Goal: Information Seeking & Learning: Learn about a topic

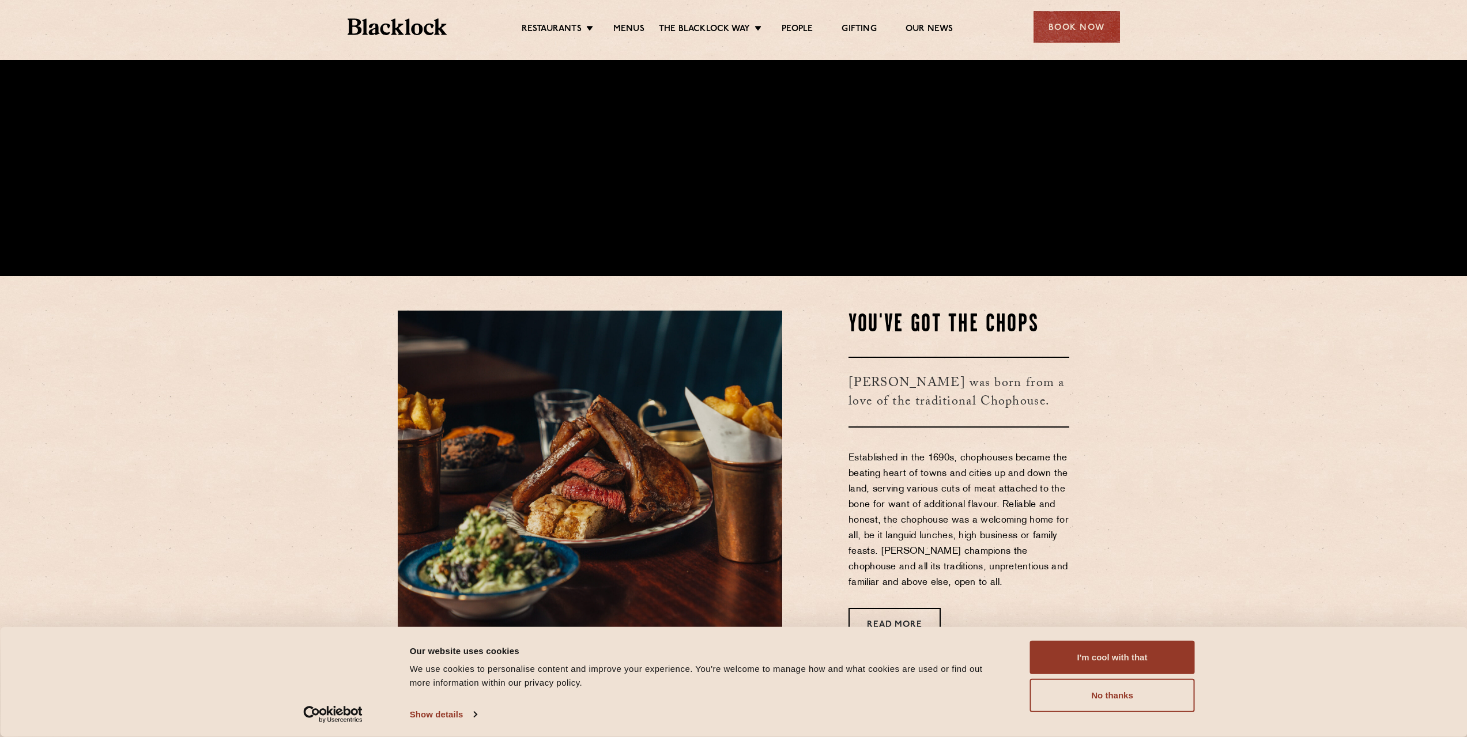
click at [646, 33] on li "Menus" at bounding box center [629, 30] width 60 height 13
click at [637, 32] on link "Menus" at bounding box center [628, 30] width 31 height 13
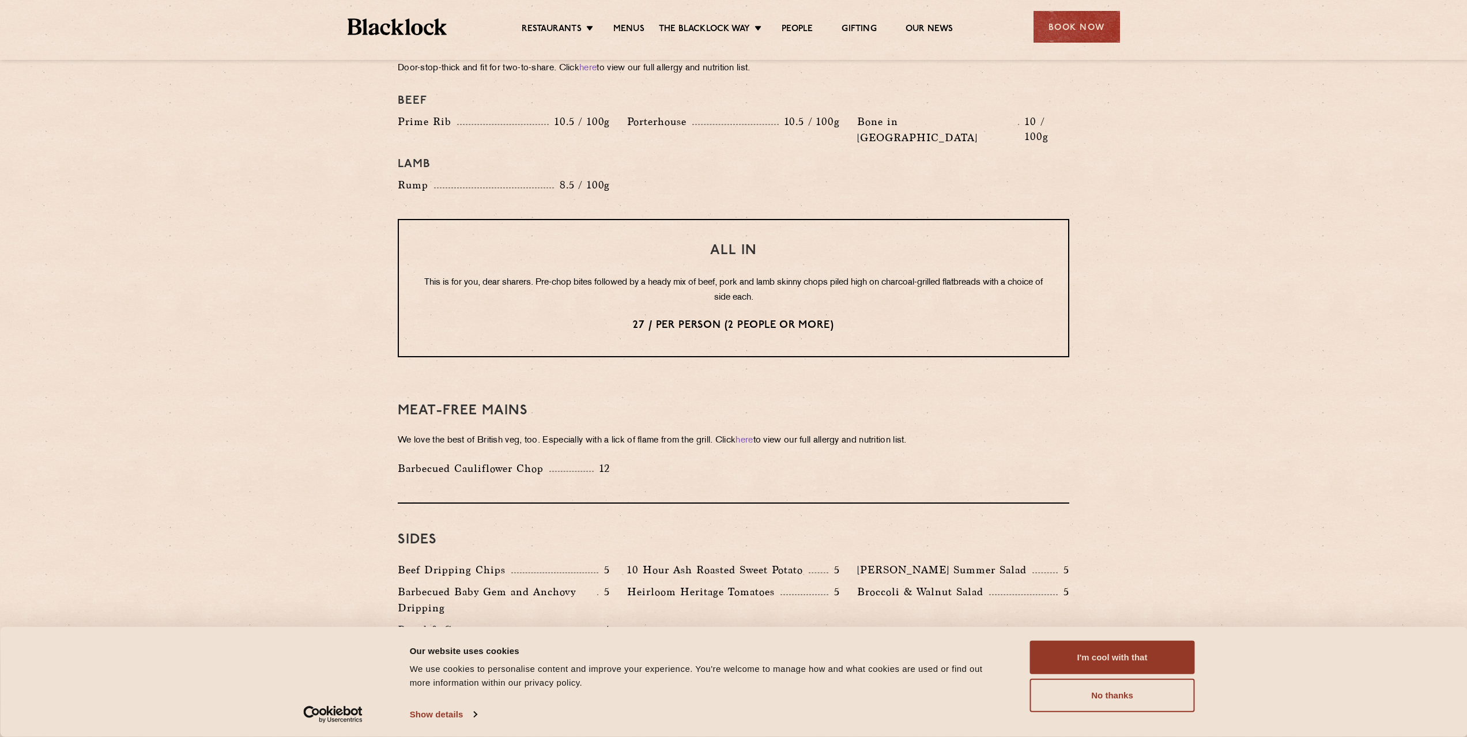
scroll to position [1383, 0]
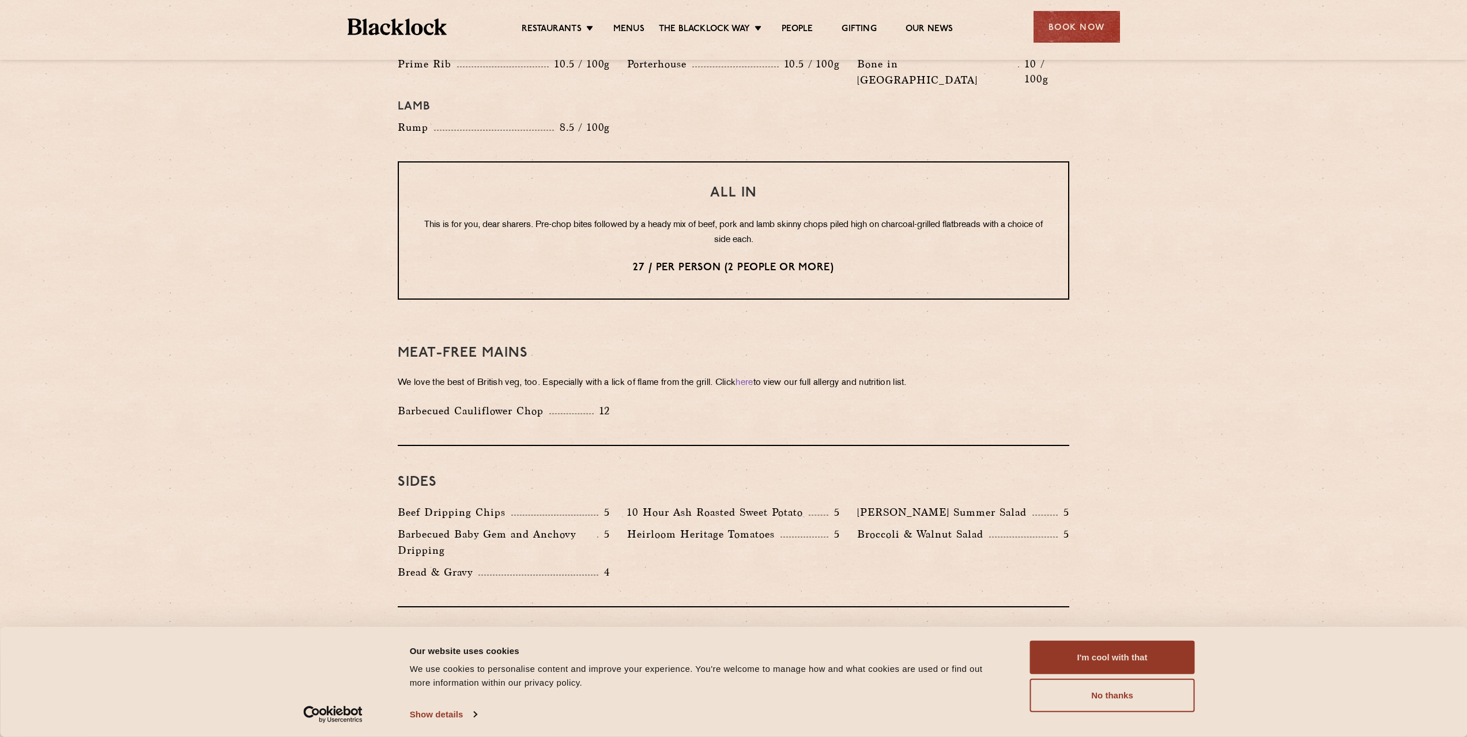
click at [755, 375] on p "We love the best of British veg, too. Especially with a lick of flame from the …" at bounding box center [733, 383] width 671 height 16
drag, startPoint x: 1327, startPoint y: 202, endPoint x: 1306, endPoint y: 18, distance: 185.1
click at [1327, 202] on section "Pre Chop Bites [PERSON_NAME] Potted Meats & Kimchi 1.5 Egg & Anchovy 1.5 Cheese…" at bounding box center [733, 26] width 1467 height 1659
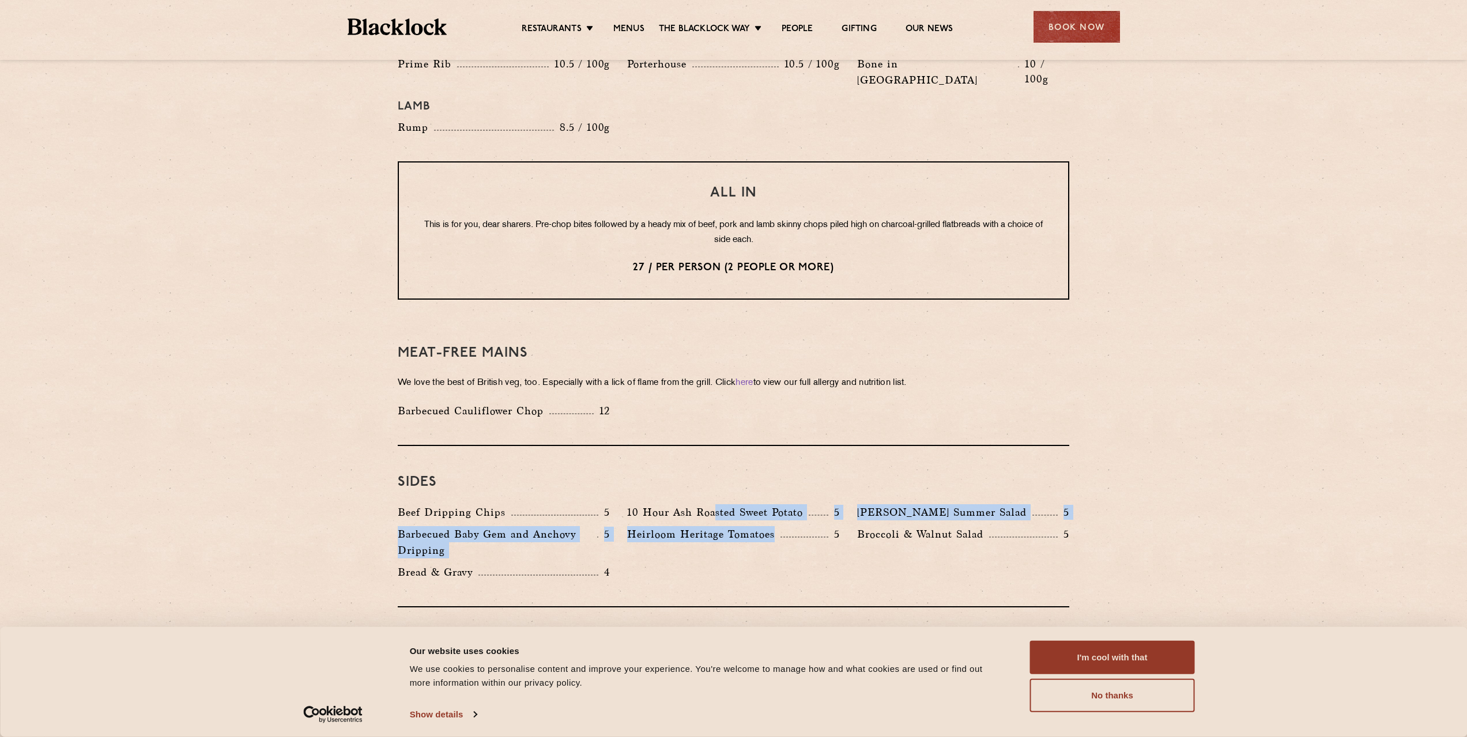
drag, startPoint x: 715, startPoint y: 481, endPoint x: 790, endPoint y: 552, distance: 103.1
click at [786, 555] on div "Sides Beef Dripping Chips 5 10 Hour Ash Roasted Sweet Potato 5 [PERSON_NAME] Su…" at bounding box center [733, 526] width 671 height 161
click at [791, 550] on div "Beef Dripping Chips 5 10 Hour Ash Roasted Sweet Potato 5 [PERSON_NAME] Summer S…" at bounding box center [733, 545] width 689 height 82
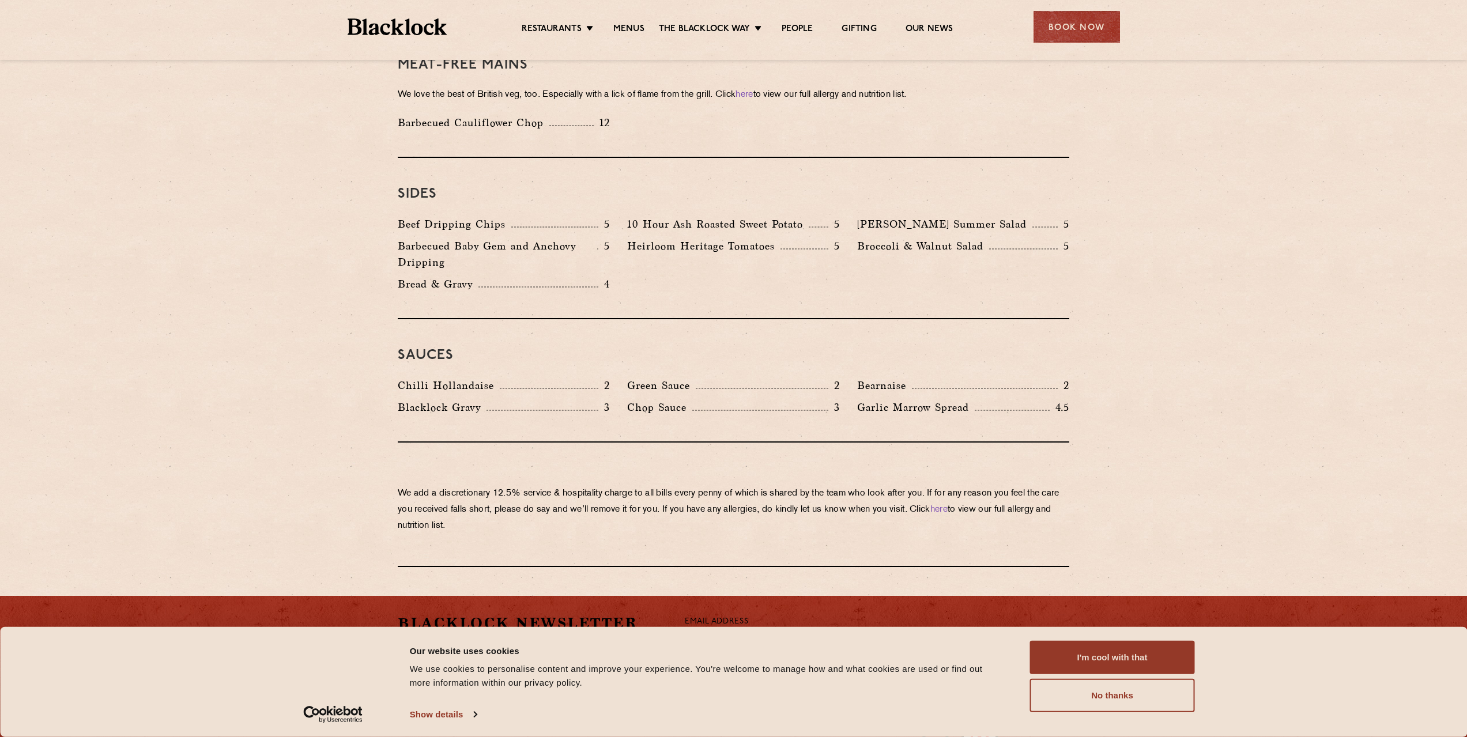
scroll to position [1748, 0]
